Goal: Find specific page/section: Find specific page/section

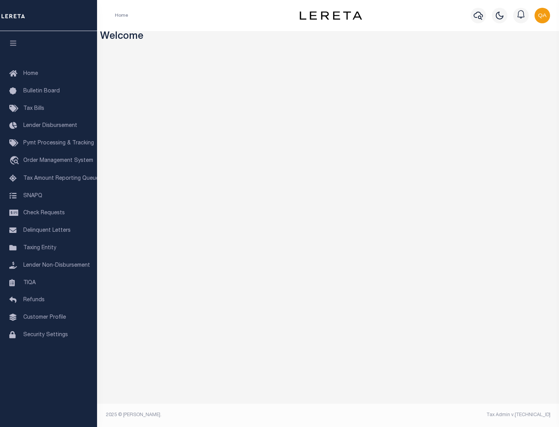
click at [48, 213] on span "Check Requests" at bounding box center [44, 212] width 42 height 5
select select "50"
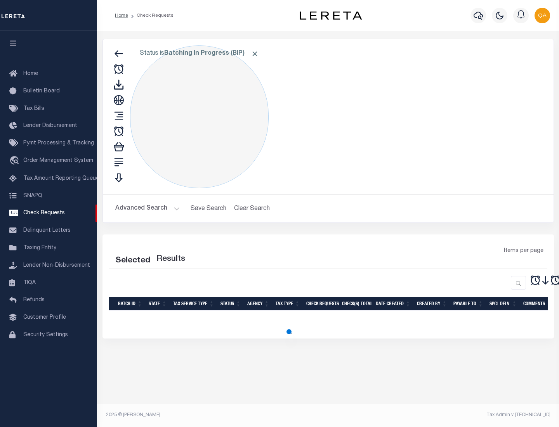
select select "50"
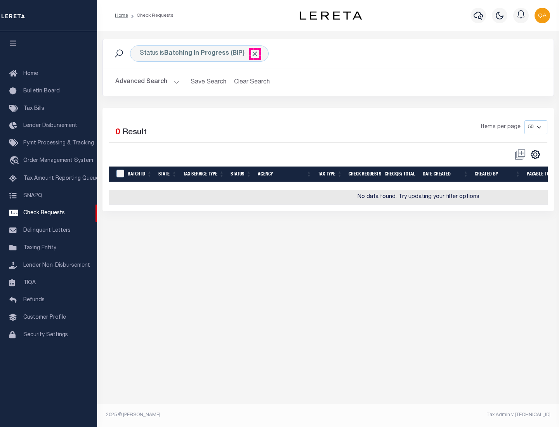
click at [255, 54] on span "Click to Remove" at bounding box center [255, 54] width 8 height 8
